Goal: Task Accomplishment & Management: Use online tool/utility

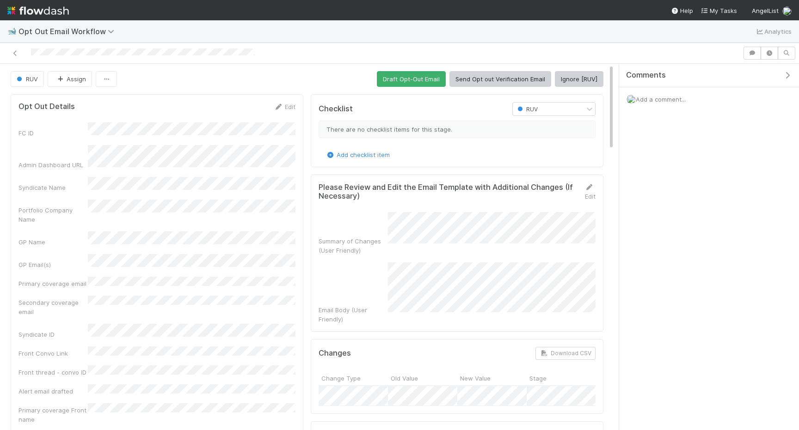
click at [583, 92] on div "Checklist RUV There are no checklist items for this stage. Add checklist item P…" at bounding box center [457, 434] width 300 height 687
click at [578, 76] on button "Ignore [RUV]" at bounding box center [579, 79] width 49 height 16
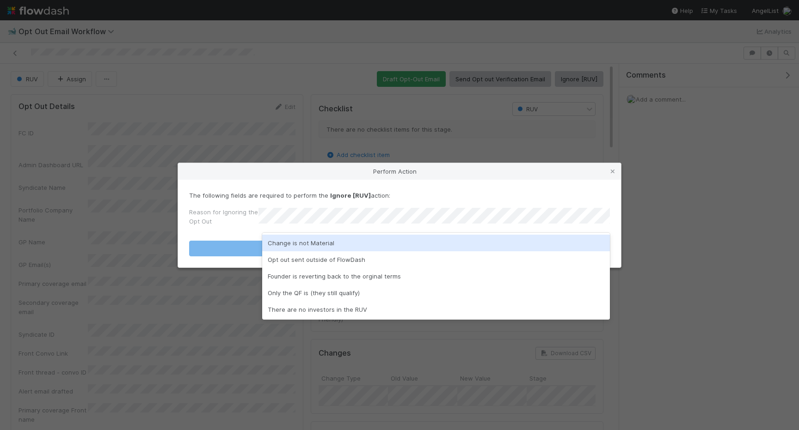
click at [445, 240] on div "Change is not Material" at bounding box center [436, 243] width 348 height 17
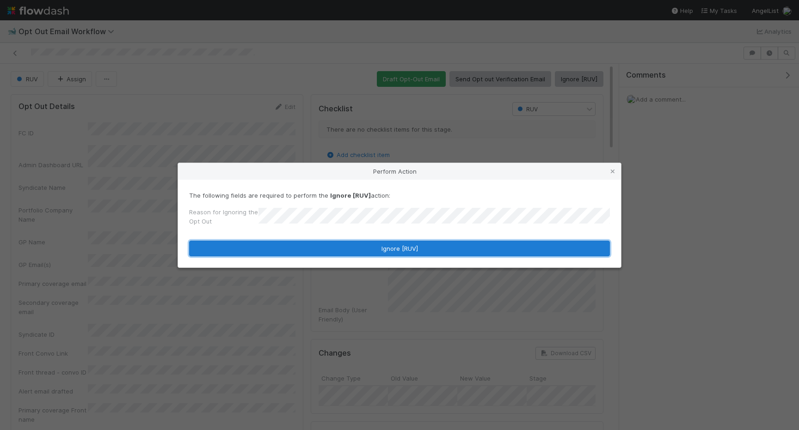
click at [419, 252] on button "Ignore [RUV]" at bounding box center [399, 249] width 421 height 16
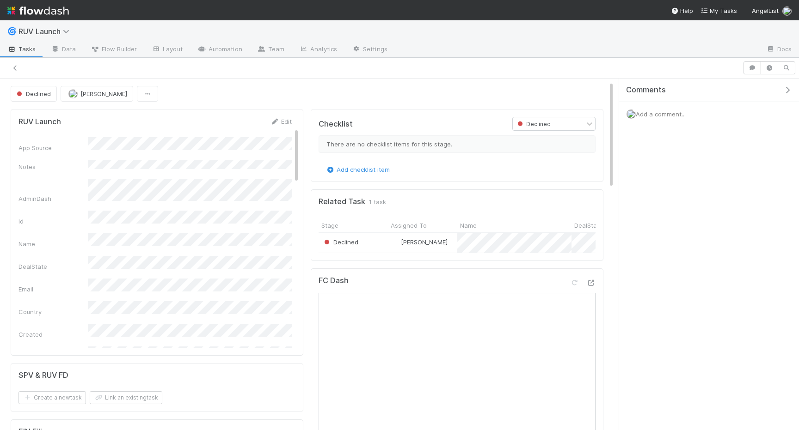
scroll to position [43, 0]
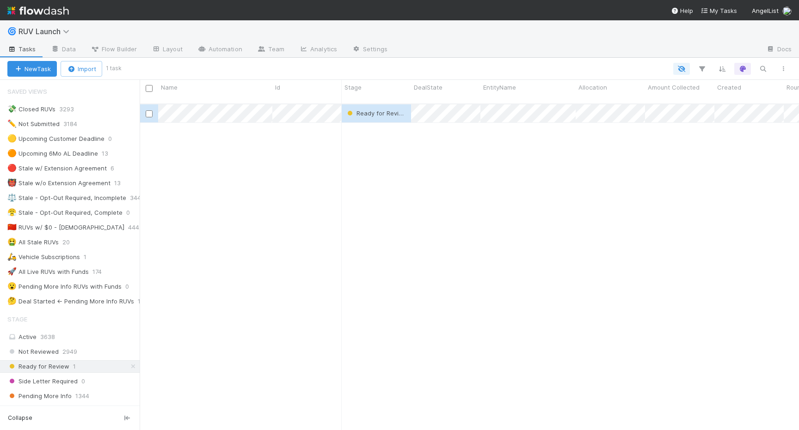
scroll to position [0, 0]
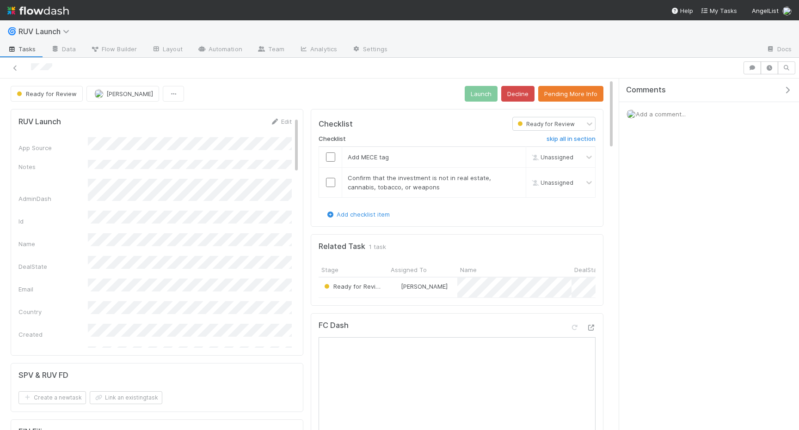
click at [287, 117] on div "Edit" at bounding box center [281, 121] width 22 height 9
click at [247, 127] on button "Save" at bounding box center [242, 125] width 26 height 16
click at [568, 95] on button "Pending More Info" at bounding box center [570, 94] width 65 height 16
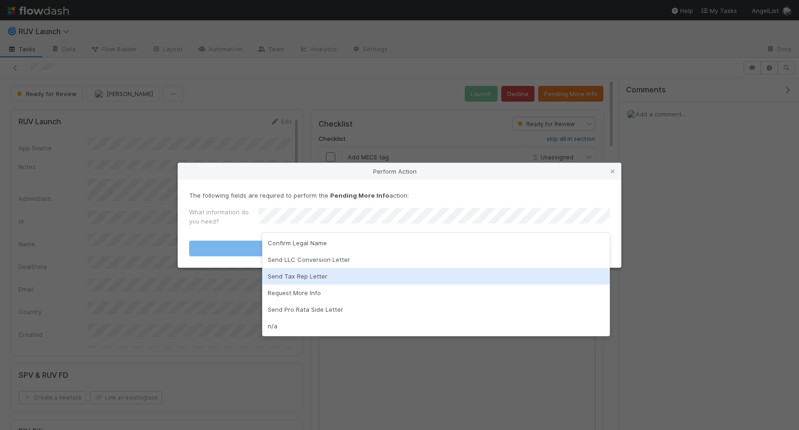
click at [342, 274] on div "Send Tax Rep Letter" at bounding box center [436, 276] width 348 height 17
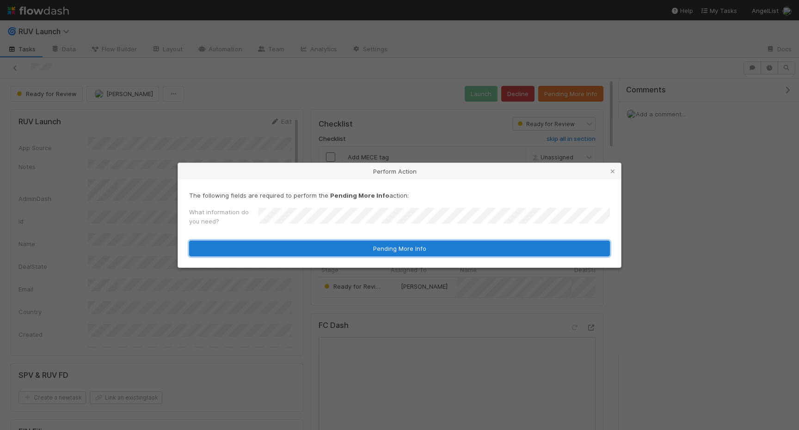
click at [314, 247] on button "Pending More Info" at bounding box center [399, 249] width 421 height 16
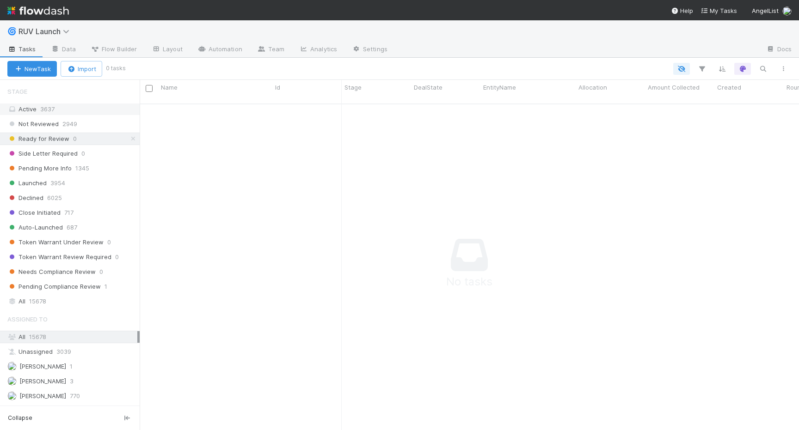
scroll to position [286, 0]
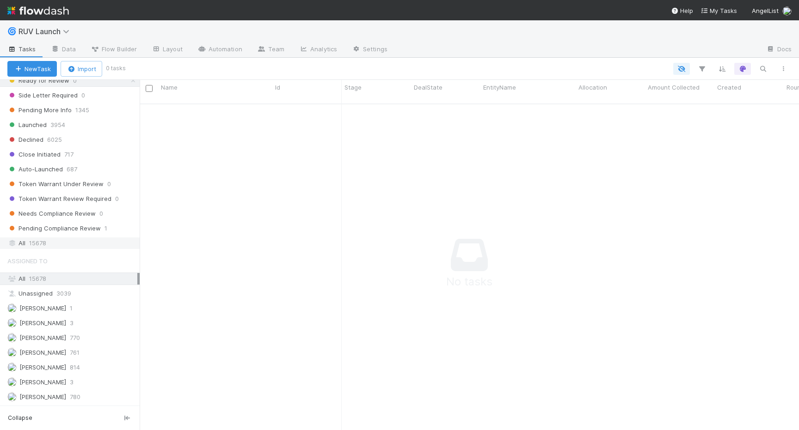
click at [39, 246] on span "15678" at bounding box center [37, 244] width 17 height 12
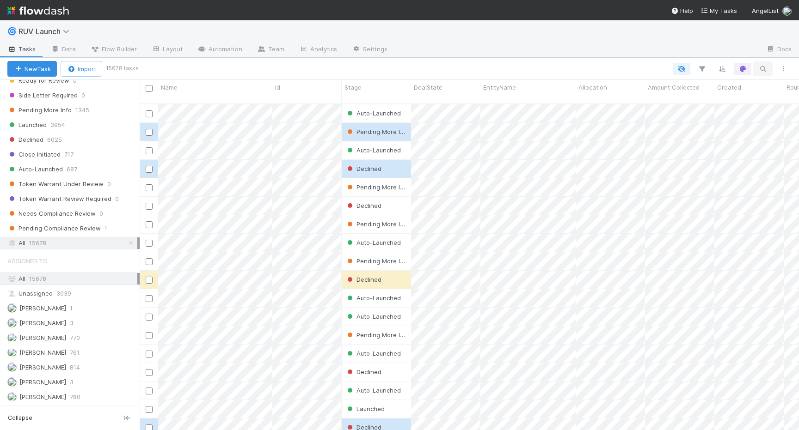
scroll to position [334, 659]
click at [767, 65] on icon "button" at bounding box center [762, 69] width 9 height 8
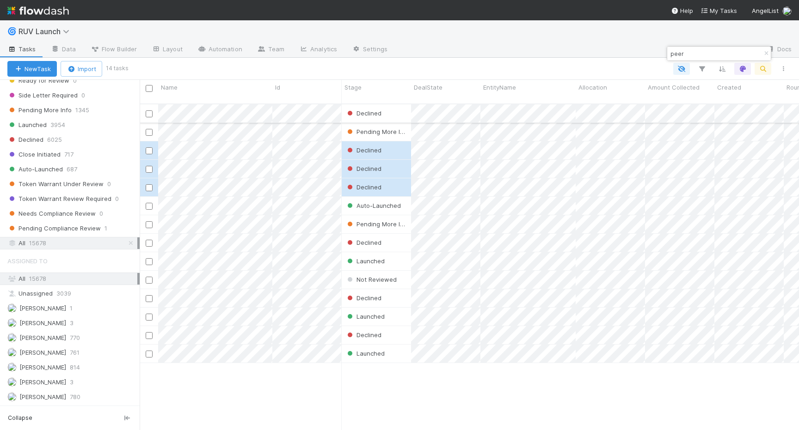
type input "peer"
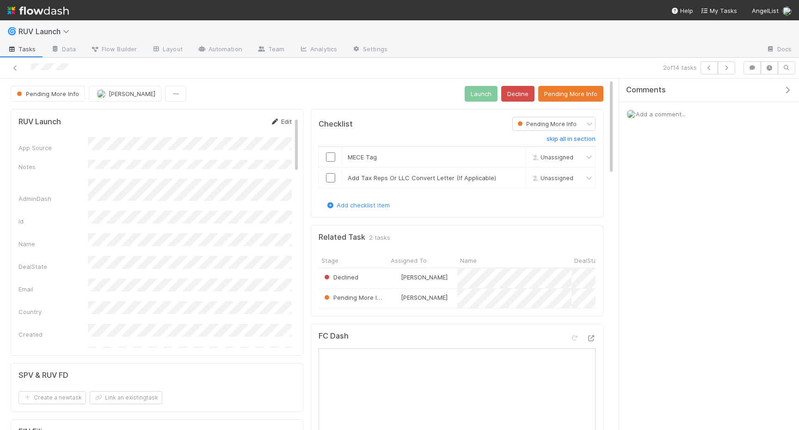
click at [282, 120] on link "Edit" at bounding box center [281, 121] width 22 height 7
click at [246, 130] on button "Save" at bounding box center [242, 125] width 26 height 16
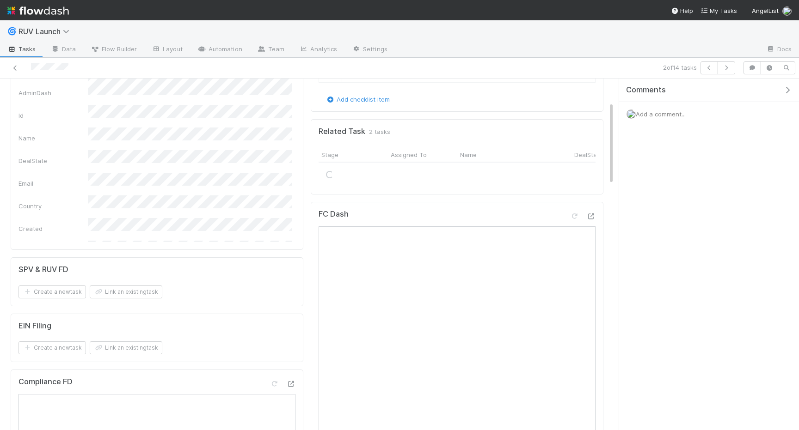
scroll to position [185, 0]
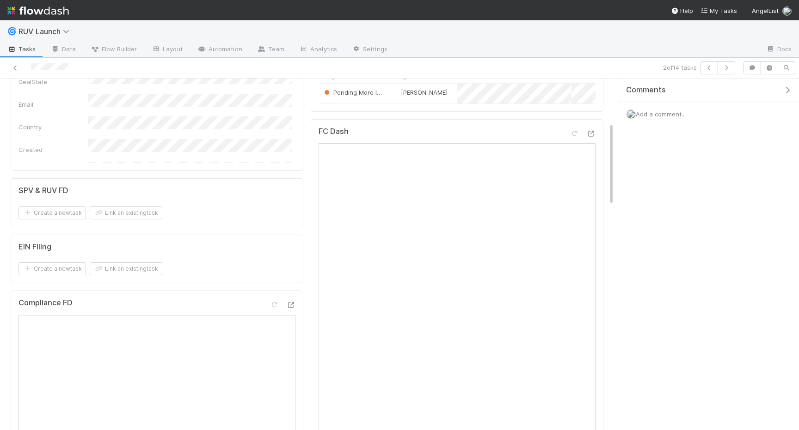
click at [592, 128] on div "FC Dash" at bounding box center [457, 135] width 277 height 17
click at [591, 136] on icon at bounding box center [590, 134] width 9 height 6
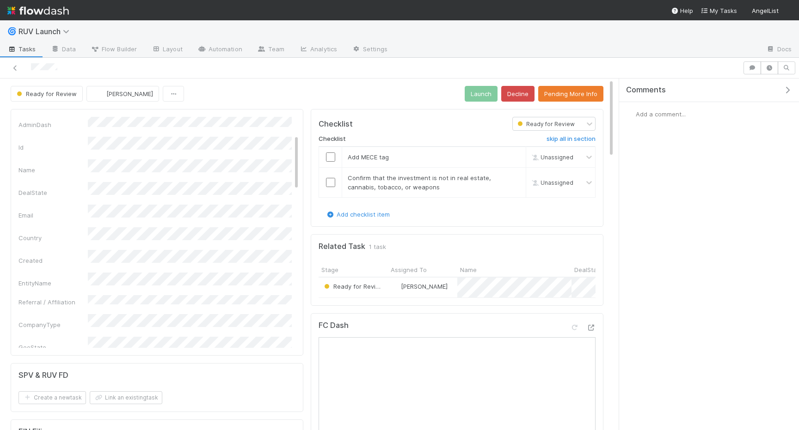
scroll to position [66, 0]
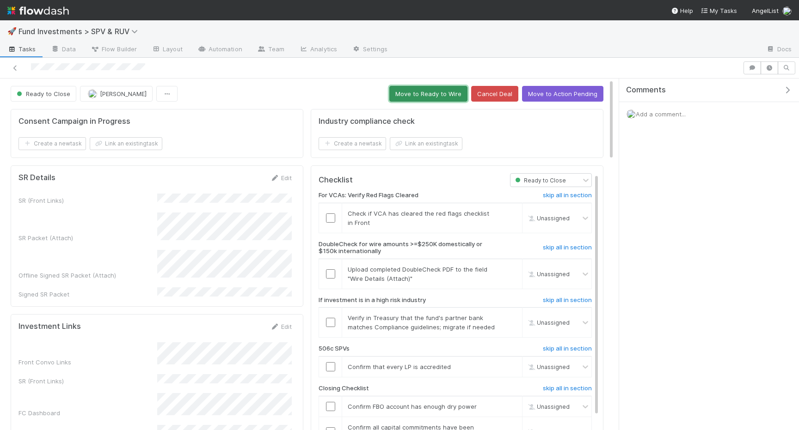
click at [420, 96] on button "Move to Ready to Wire" at bounding box center [428, 94] width 78 height 16
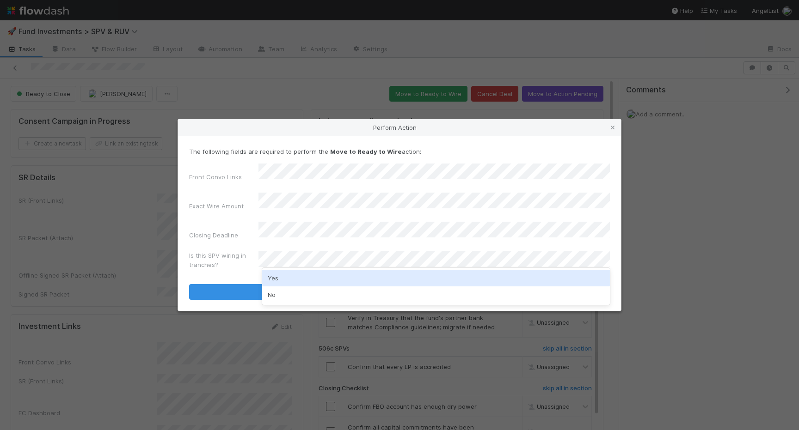
click at [296, 281] on div "Yes" at bounding box center [436, 278] width 348 height 17
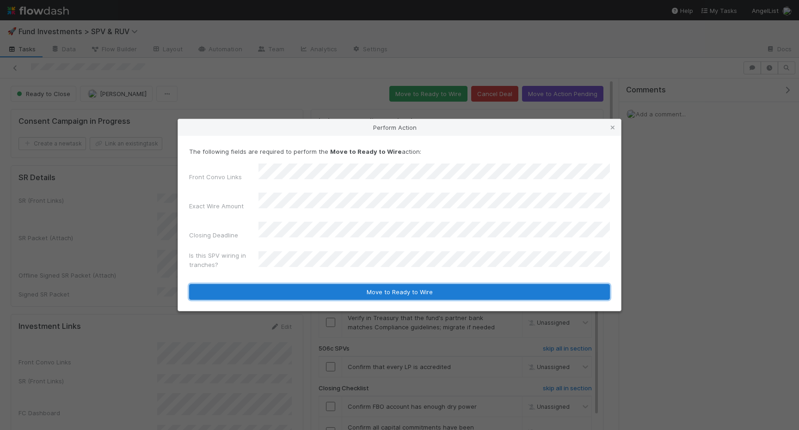
click at [296, 284] on button "Move to Ready to Wire" at bounding box center [399, 292] width 421 height 16
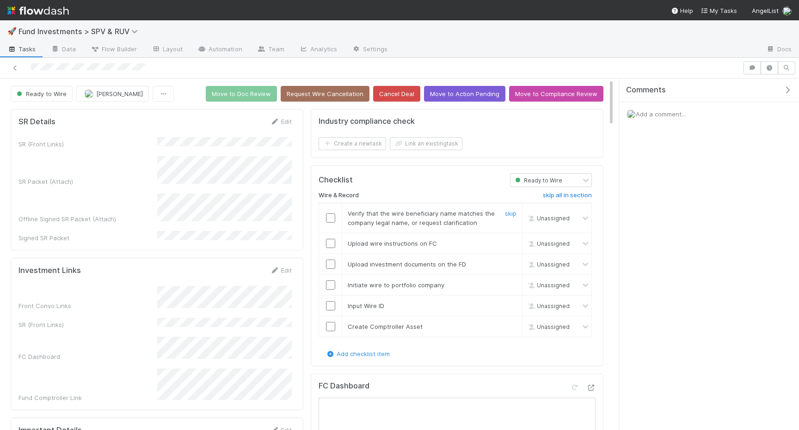
click at [331, 223] on td at bounding box center [330, 218] width 23 height 30
click at [329, 219] on input "checkbox" at bounding box center [330, 218] width 9 height 9
click at [329, 240] on input "checkbox" at bounding box center [330, 243] width 9 height 9
click at [329, 261] on input "checkbox" at bounding box center [330, 264] width 9 height 9
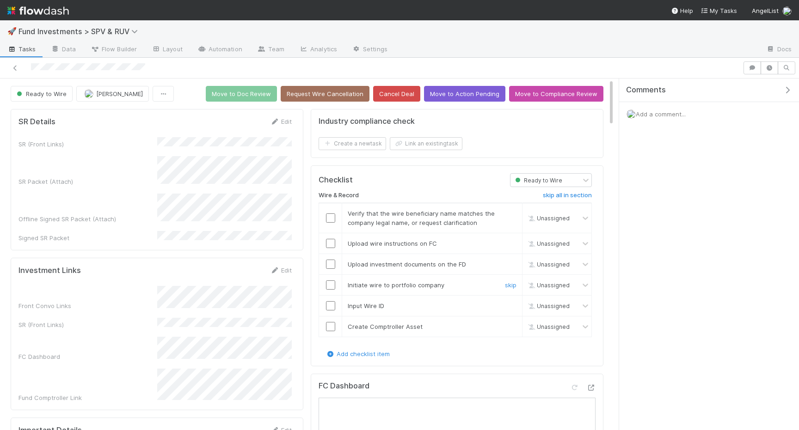
click at [329, 284] on input "checkbox" at bounding box center [330, 285] width 9 height 9
click at [329, 299] on td at bounding box center [330, 305] width 23 height 21
checkbox input "true"
click at [329, 307] on input "checkbox" at bounding box center [330, 305] width 9 height 9
click at [331, 329] on input "checkbox" at bounding box center [330, 326] width 9 height 9
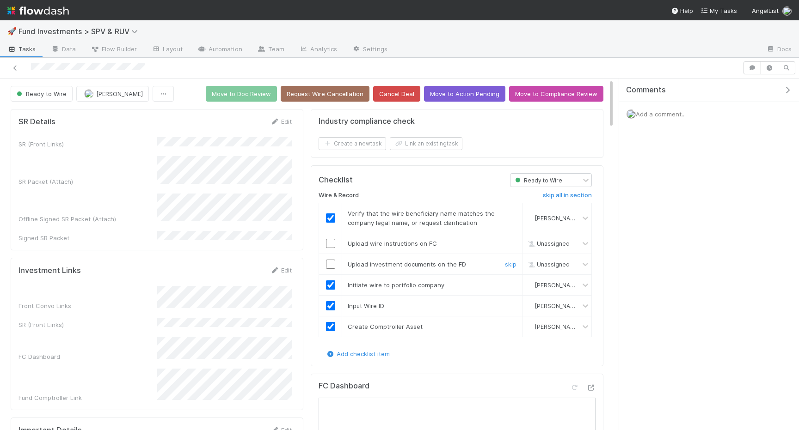
click at [328, 267] on input "checkbox" at bounding box center [330, 264] width 9 height 9
click at [330, 238] on td at bounding box center [330, 243] width 23 height 21
click at [330, 245] on input "checkbox" at bounding box center [330, 243] width 9 height 9
click at [255, 99] on button "Move to Doc Review" at bounding box center [241, 94] width 71 height 16
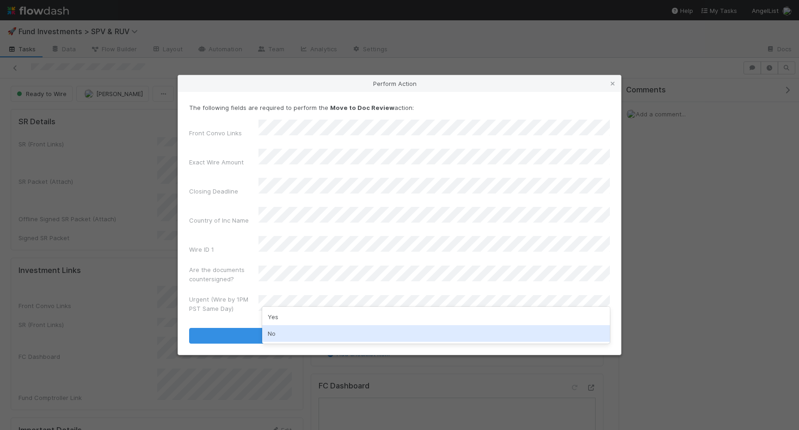
click at [296, 333] on div "No" at bounding box center [436, 334] width 348 height 17
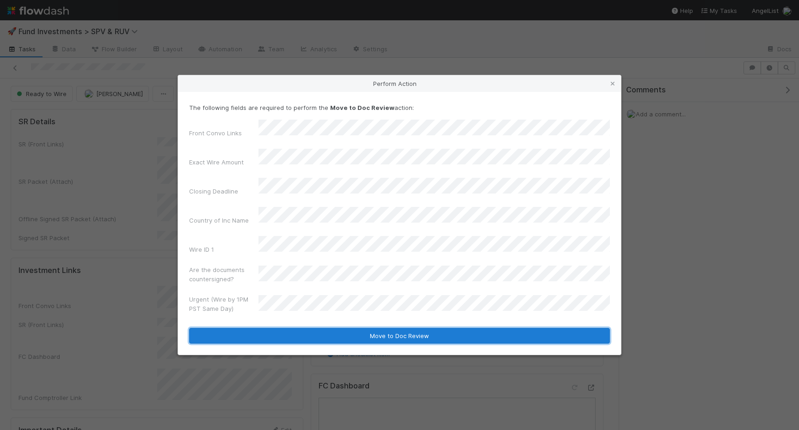
click at [319, 328] on button "Move to Doc Review" at bounding box center [399, 336] width 421 height 16
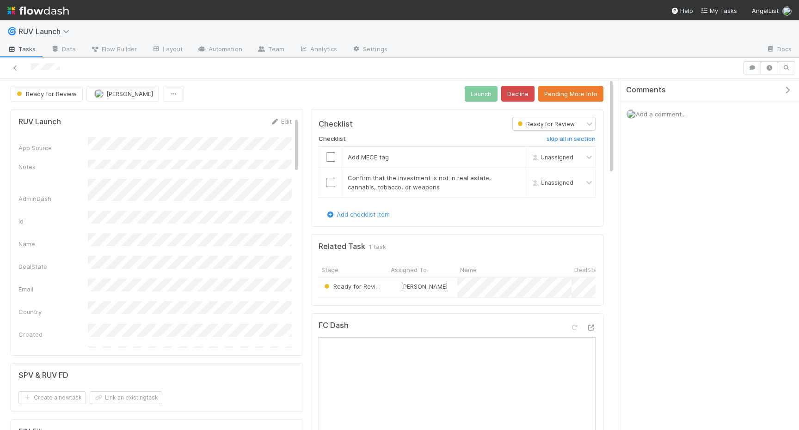
click at [271, 116] on div "RUV Launch Edit App Source Notes AdminDash Id Name DealState Email Country Crea…" at bounding box center [157, 232] width 293 height 247
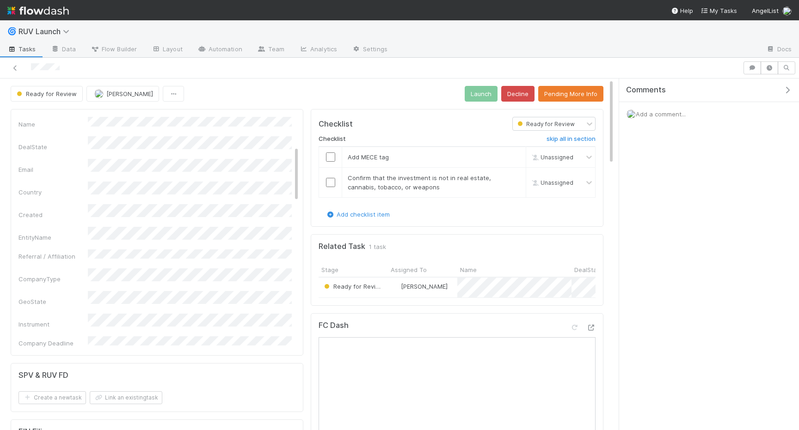
click at [282, 116] on div "RUV Launch Edit App Source Notes AdminDash Id Name DealState Email Country Crea…" at bounding box center [157, 232] width 293 height 247
click at [285, 122] on link "Edit" at bounding box center [281, 121] width 22 height 7
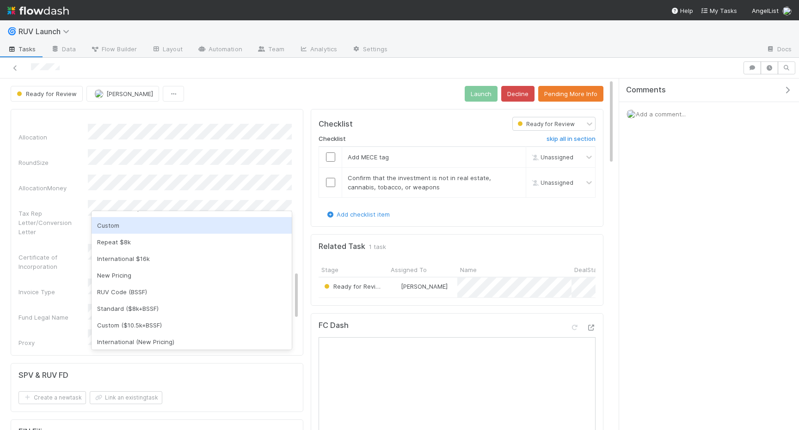
scroll to position [55, 0]
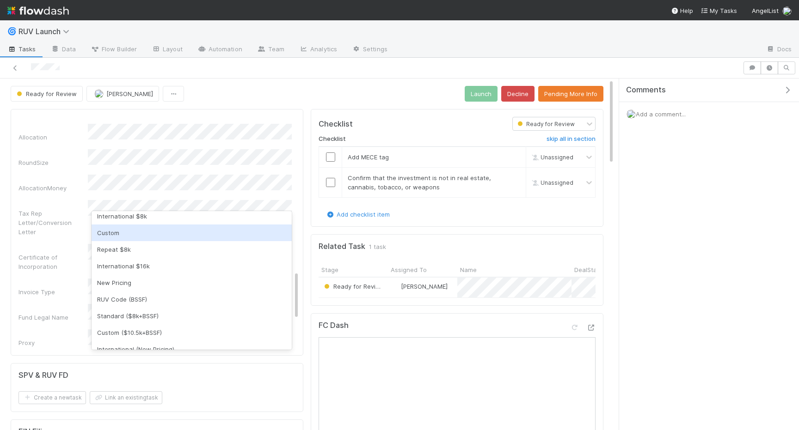
click at [125, 235] on div "Custom" at bounding box center [192, 233] width 200 height 17
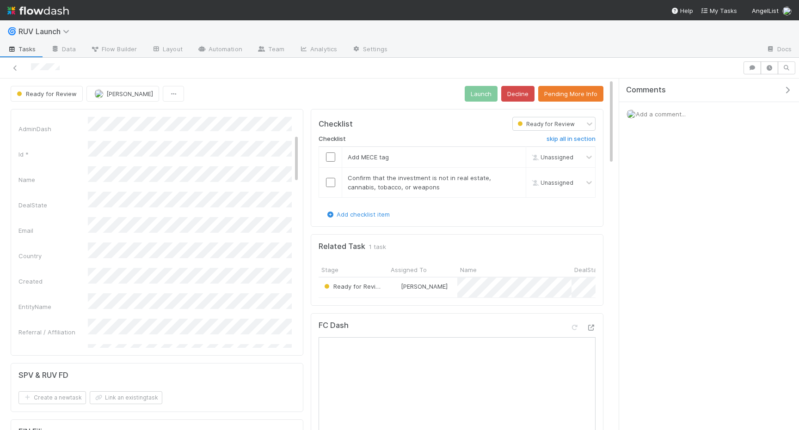
scroll to position [0, 0]
click at [242, 132] on button "Save" at bounding box center [242, 125] width 26 height 16
click at [559, 94] on button "Pending More Info" at bounding box center [570, 94] width 65 height 16
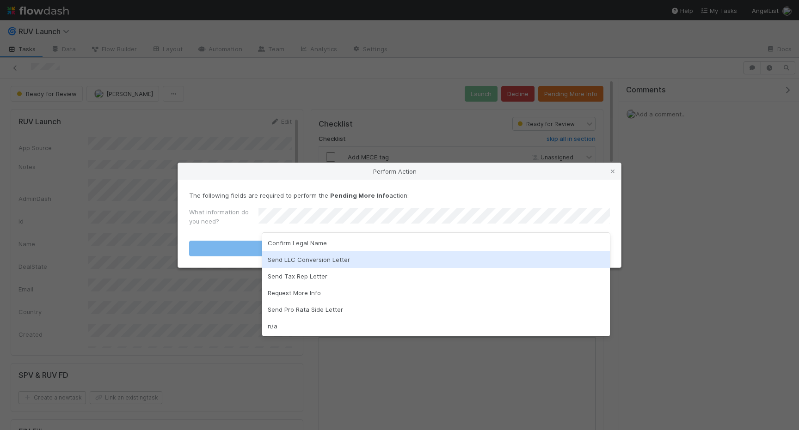
click at [295, 261] on div "Send LLC Conversion Letter" at bounding box center [436, 260] width 348 height 17
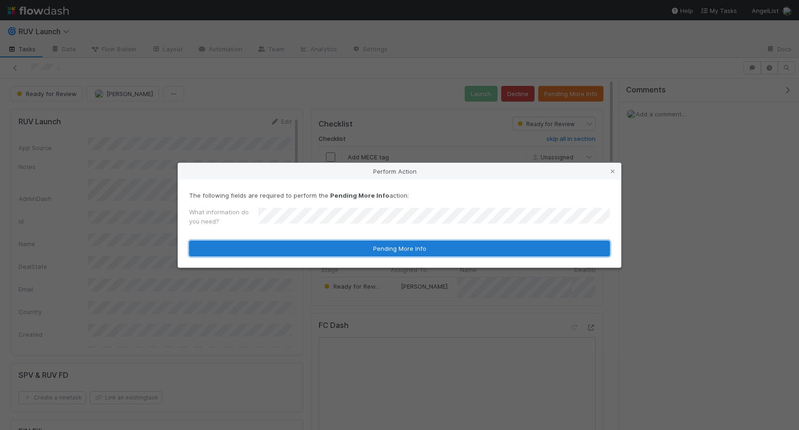
click at [283, 249] on button "Pending More Info" at bounding box center [399, 249] width 421 height 16
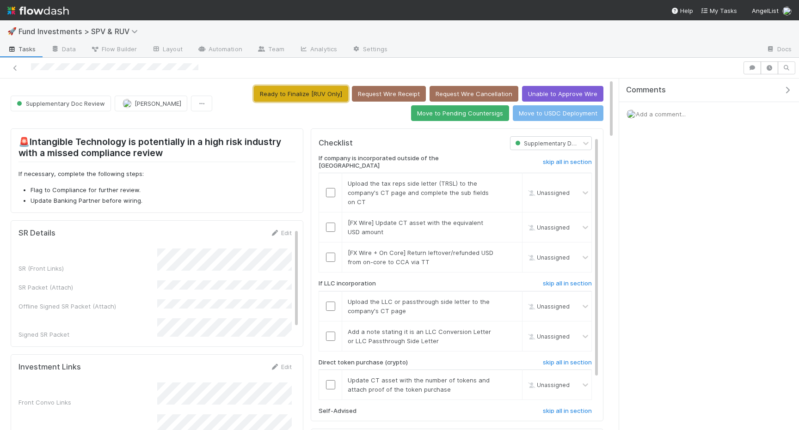
click at [284, 92] on button "Ready to Finalize [RUV Only]" at bounding box center [301, 94] width 94 height 16
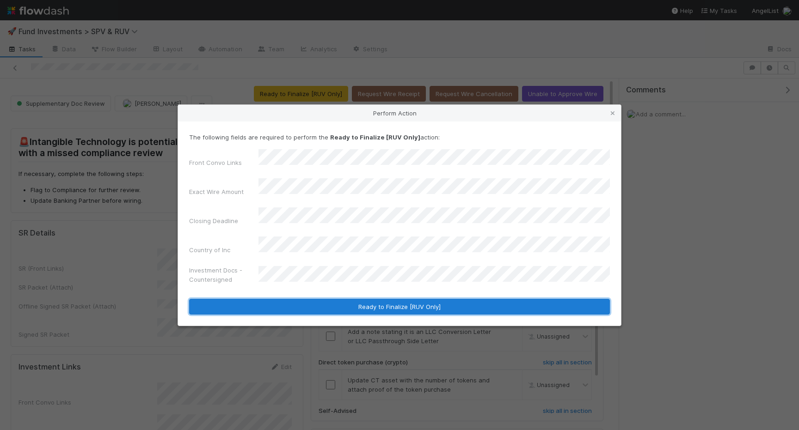
click at [391, 301] on button "Ready to Finalize [RUV Only]" at bounding box center [399, 307] width 421 height 16
